Goal: Task Accomplishment & Management: Manage account settings

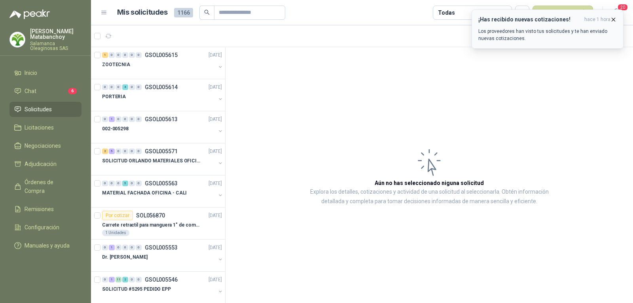
click at [616, 18] on icon "button" at bounding box center [613, 19] width 7 height 7
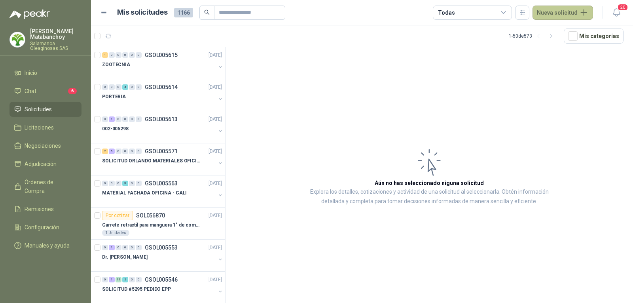
click at [573, 19] on button "Nueva solicitud" at bounding box center [563, 13] width 61 height 14
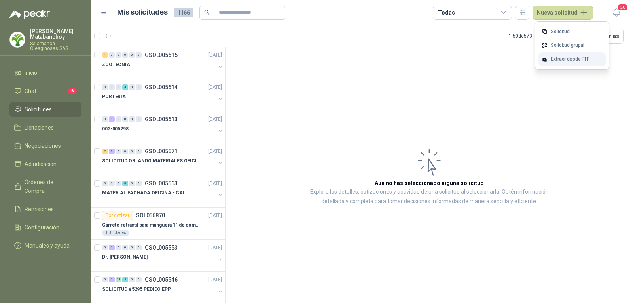
click at [555, 62] on div "Extraer desde FTP" at bounding box center [572, 59] width 67 height 14
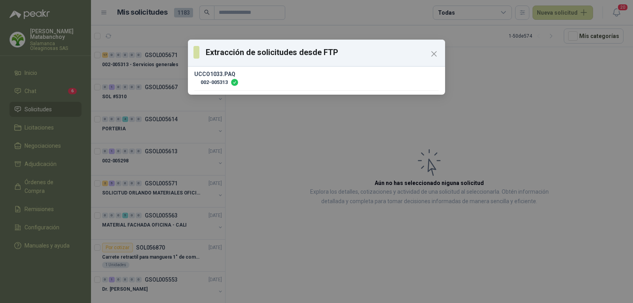
click at [464, 197] on div "Extracción de solicitudes desde FTP UCCO1033.PAQ 002-005313" at bounding box center [316, 151] width 633 height 303
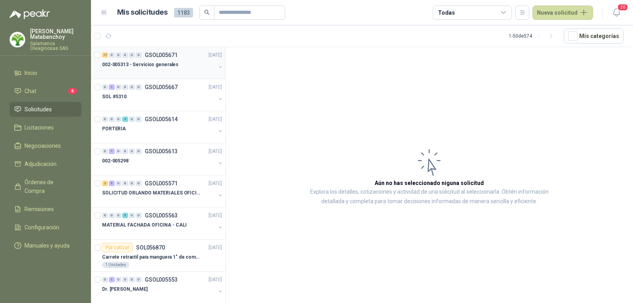
click at [169, 62] on p "002-005313 - Servicios generales" at bounding box center [140, 65] width 76 height 8
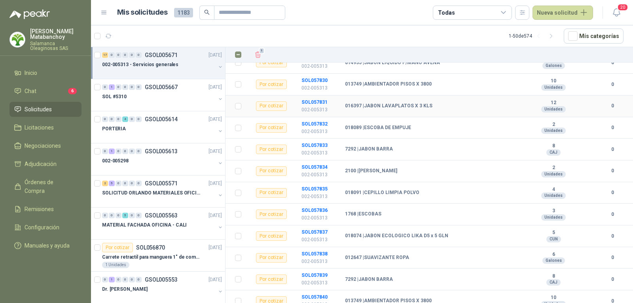
scroll to position [224, 0]
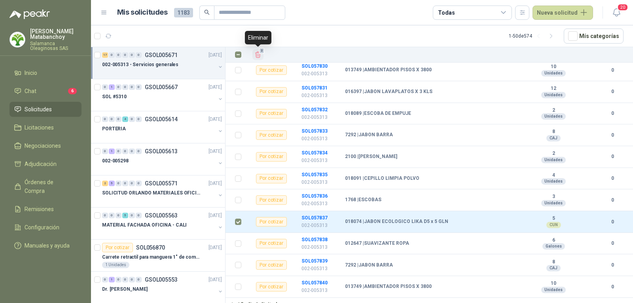
click at [256, 52] on icon "Eliminar" at bounding box center [257, 54] width 7 height 7
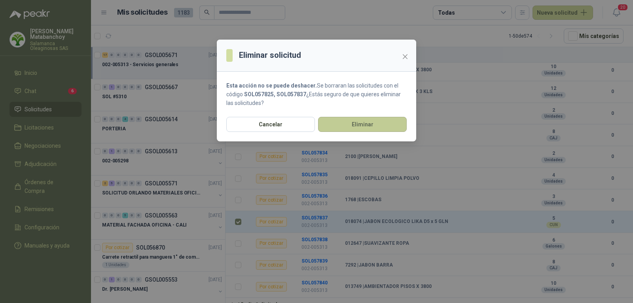
click at [362, 121] on button "Eliminar" at bounding box center [362, 124] width 89 height 15
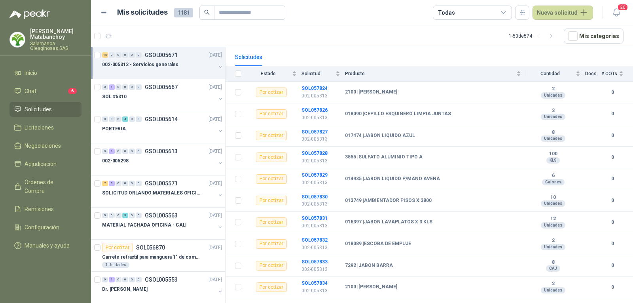
scroll to position [63, 0]
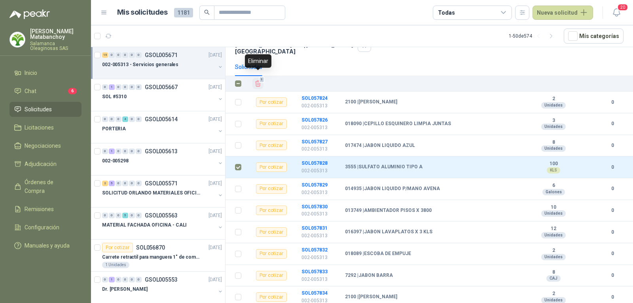
click at [259, 80] on icon "Eliminar" at bounding box center [257, 83] width 7 height 7
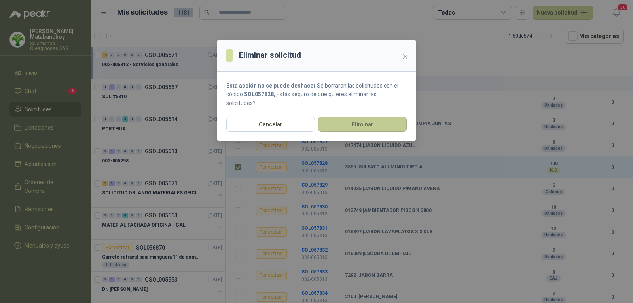
click at [355, 119] on button "Eliminar" at bounding box center [362, 124] width 89 height 15
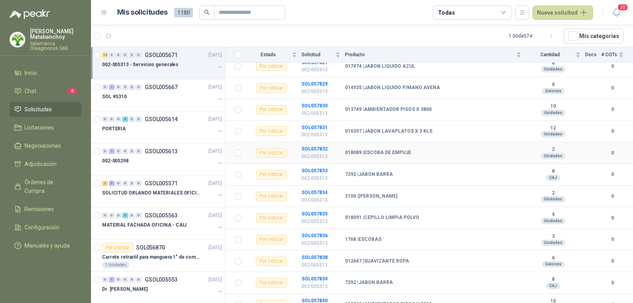
scroll to position [159, 0]
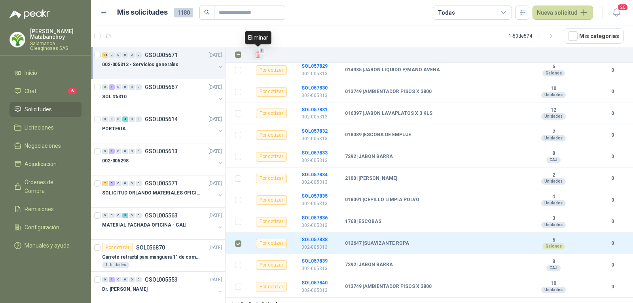
click at [255, 54] on icon "Eliminar" at bounding box center [257, 54] width 7 height 7
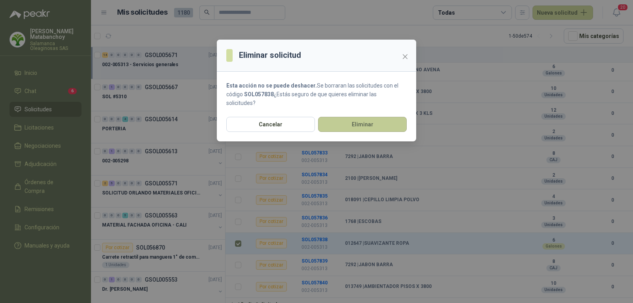
click at [391, 125] on button "Eliminar" at bounding box center [362, 124] width 89 height 15
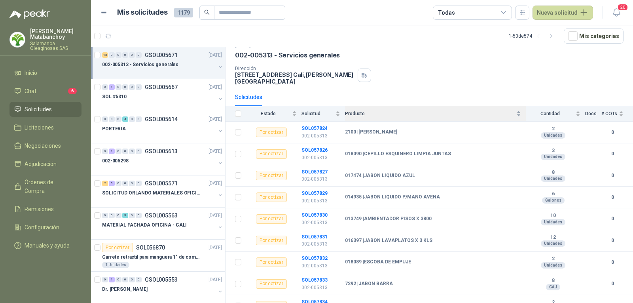
scroll to position [19, 0]
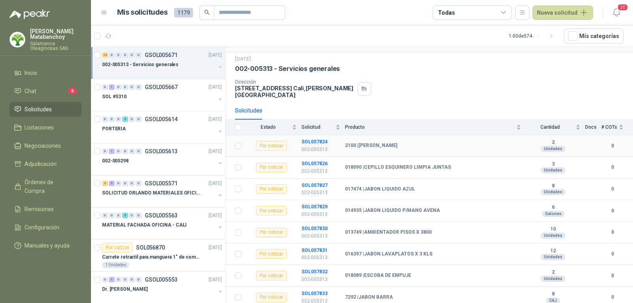
drag, startPoint x: 368, startPoint y: 143, endPoint x: 368, endPoint y: 157, distance: 13.8
click at [368, 143] on td "2100 | [PERSON_NAME]" at bounding box center [435, 146] width 181 height 22
click at [368, 157] on td "018090 | CEPILLO ESQUINERO LIMPIA JUNTAS" at bounding box center [435, 168] width 181 height 22
click at [373, 186] on b "017474 | JABON LIQUIDO AZUL" at bounding box center [380, 189] width 70 height 6
click at [379, 214] on td "014935 | JABON LIQUIDO P/MANO AVENA" at bounding box center [435, 211] width 181 height 22
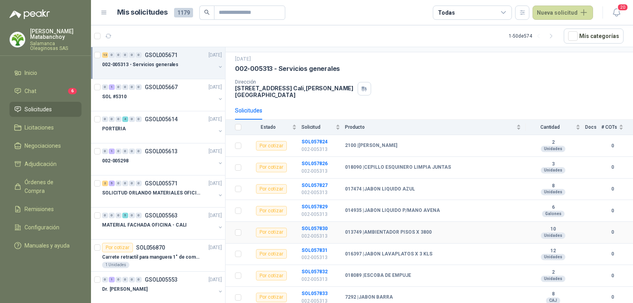
click at [380, 229] on b "013749 | AMBIENTADOR PISOS X 3800" at bounding box center [388, 232] width 87 height 6
click at [376, 255] on td "016397 | JABON LAVAPLATOS X 3 KLS" at bounding box center [435, 254] width 181 height 22
click at [379, 272] on b "018089 | ESCOBA DE EMPUJE" at bounding box center [378, 275] width 66 height 6
drag, startPoint x: 382, startPoint y: 290, endPoint x: 383, endPoint y: 283, distance: 7.2
click at [382, 294] on b "7292 | [GEOGRAPHIC_DATA]" at bounding box center [369, 297] width 48 height 6
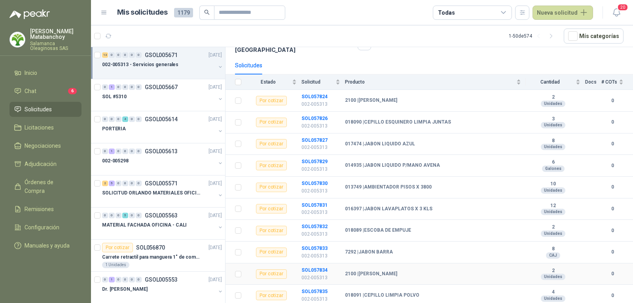
scroll to position [0, 0]
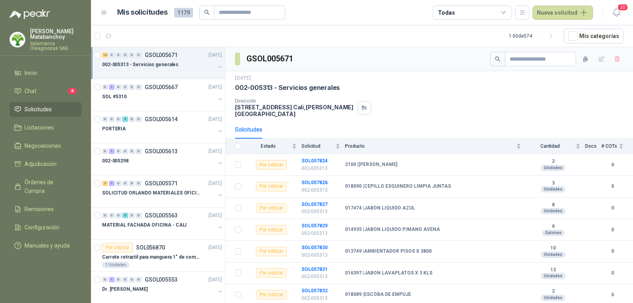
click at [58, 107] on li "Solicitudes" at bounding box center [45, 109] width 63 height 9
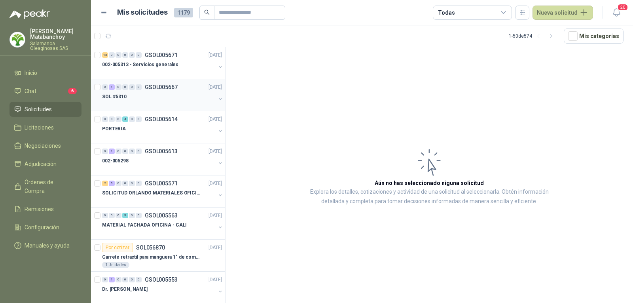
click at [167, 87] on p "GSOL005667" at bounding box center [161, 87] width 33 height 6
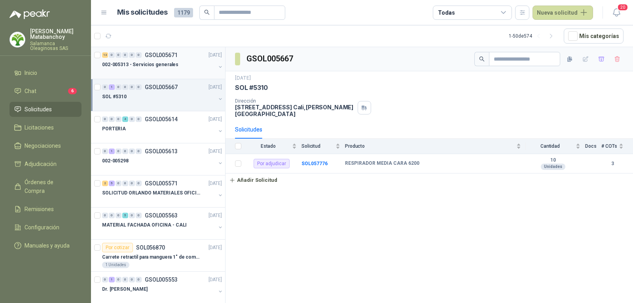
click at [176, 72] on div at bounding box center [159, 72] width 114 height 6
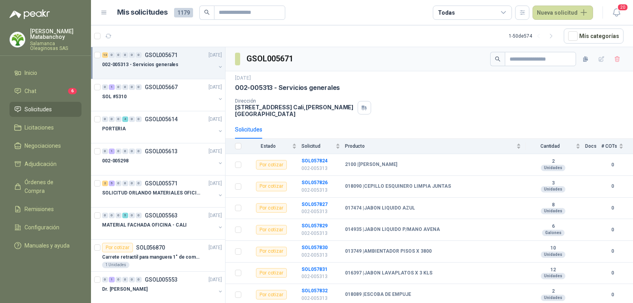
click at [46, 108] on span "Solicitudes" at bounding box center [38, 109] width 27 height 9
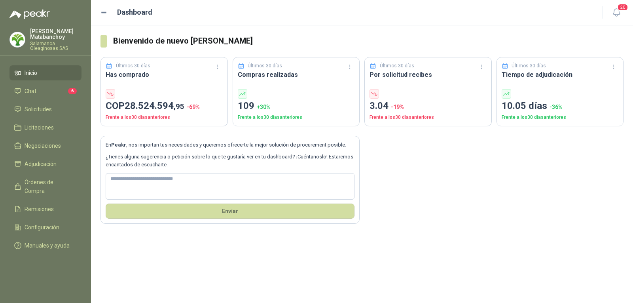
click at [44, 41] on p "Salamanca Oleaginosas SAS" at bounding box center [55, 45] width 51 height 9
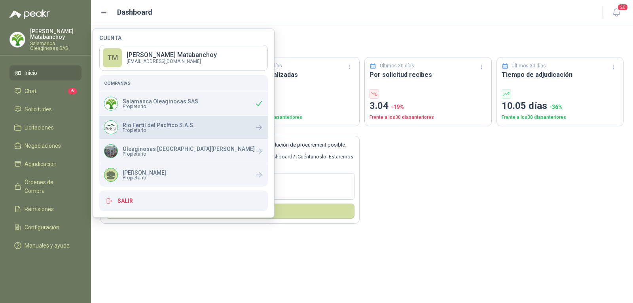
click at [149, 123] on p "Rio Fertil del Pacífico S.A.S." at bounding box center [159, 125] width 72 height 6
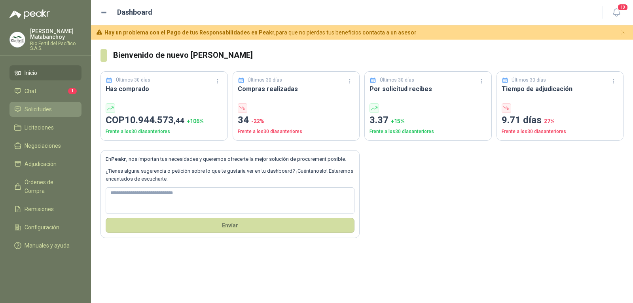
click at [30, 105] on span "Solicitudes" at bounding box center [38, 109] width 27 height 9
